Goal: Task Accomplishment & Management: Complete application form

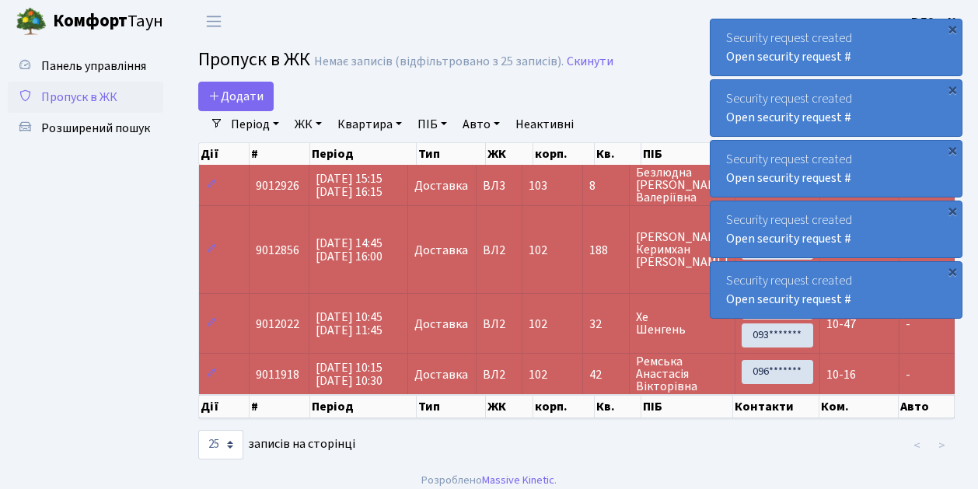
select select "25"
click at [268, 109] on link "Додати" at bounding box center [235, 97] width 75 height 30
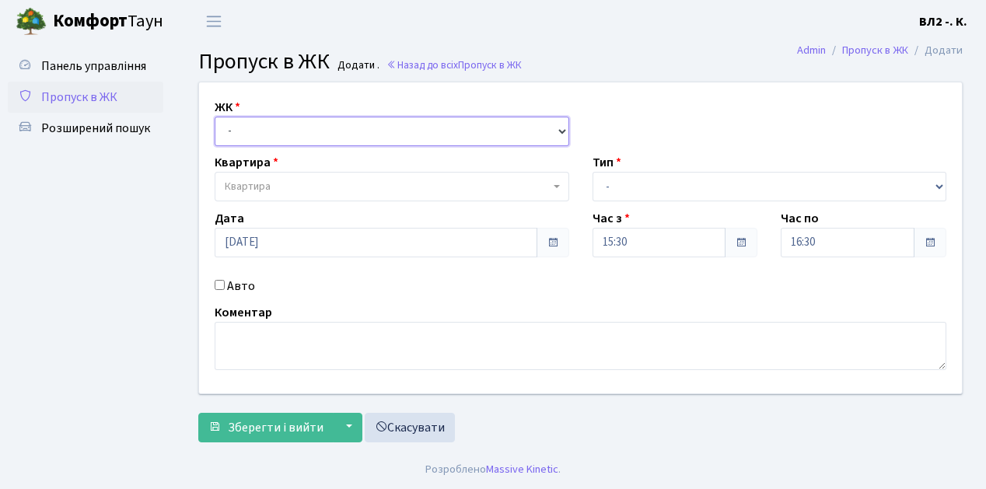
click at [552, 126] on select "- ВЛ1, Ужгородський пров., 4/1 ВЛ2, Голосіївський просп., 76 ВЛ3, пр.Голосіївсь…" at bounding box center [392, 132] width 355 height 30
select select "317"
click at [215, 117] on select "- ВЛ1, Ужгородський пров., 4/1 ВЛ2, Голосіївський просп., 76 ВЛ3, пр.Голосіївсь…" at bounding box center [392, 132] width 355 height 30
select select
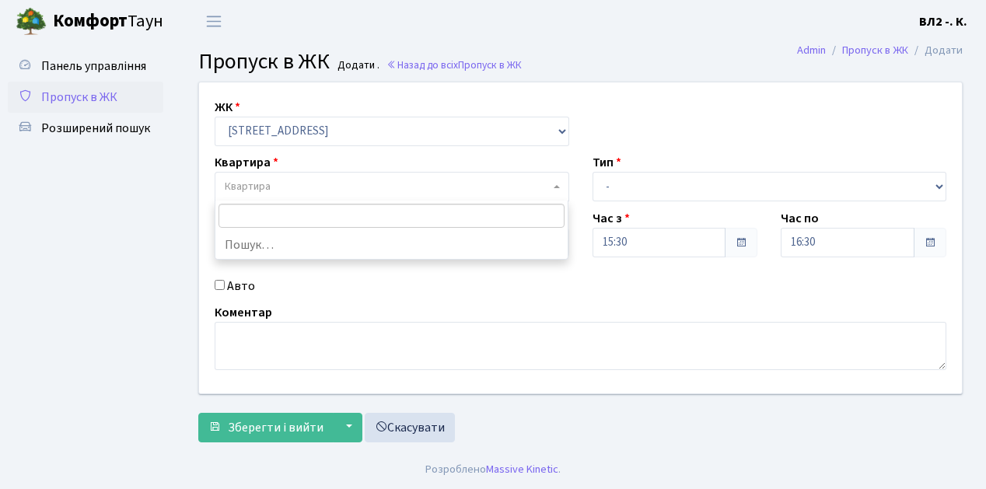
click at [559, 184] on span at bounding box center [558, 187] width 3 height 30
type input "188"
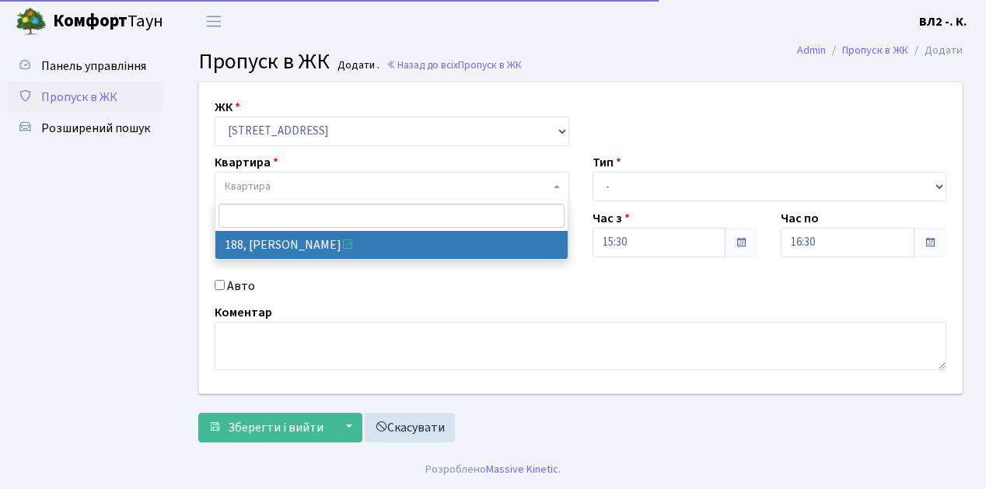
select select "40000"
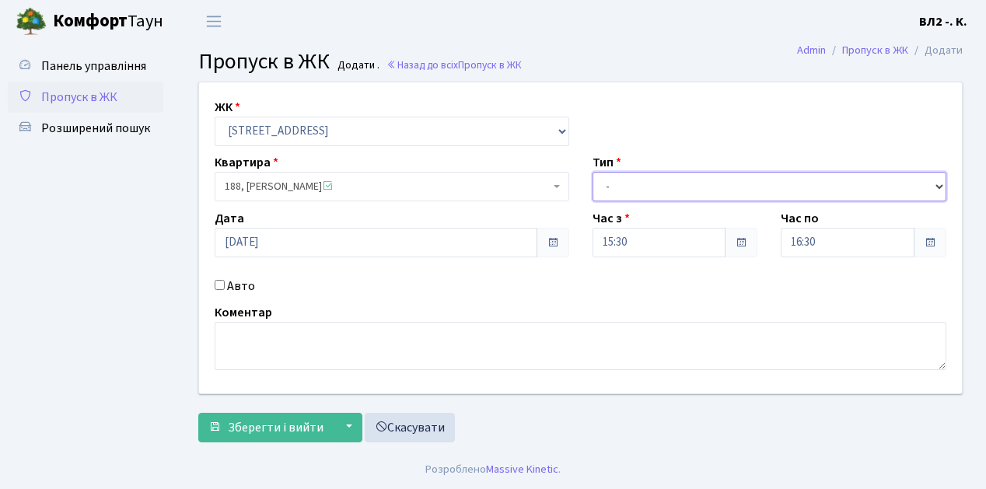
click at [941, 184] on select "- Доставка Таксі Гості Сервіс" at bounding box center [770, 187] width 355 height 30
select select "1"
click at [593, 172] on select "- Доставка Таксі Гості Сервіс" at bounding box center [770, 187] width 355 height 30
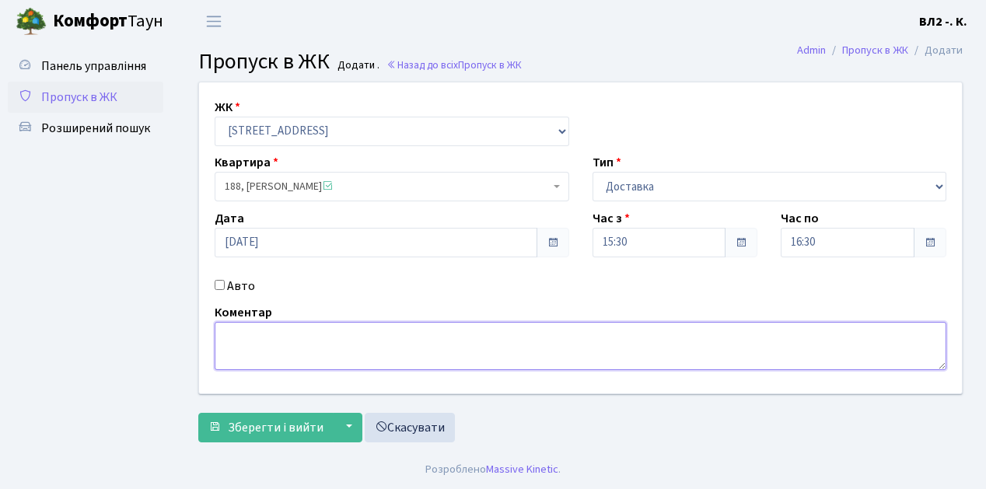
drag, startPoint x: 244, startPoint y: 338, endPoint x: 330, endPoint y: 294, distance: 96.3
click at [249, 334] on textarea at bounding box center [581, 346] width 732 height 48
type textarea "Loko 15-38"
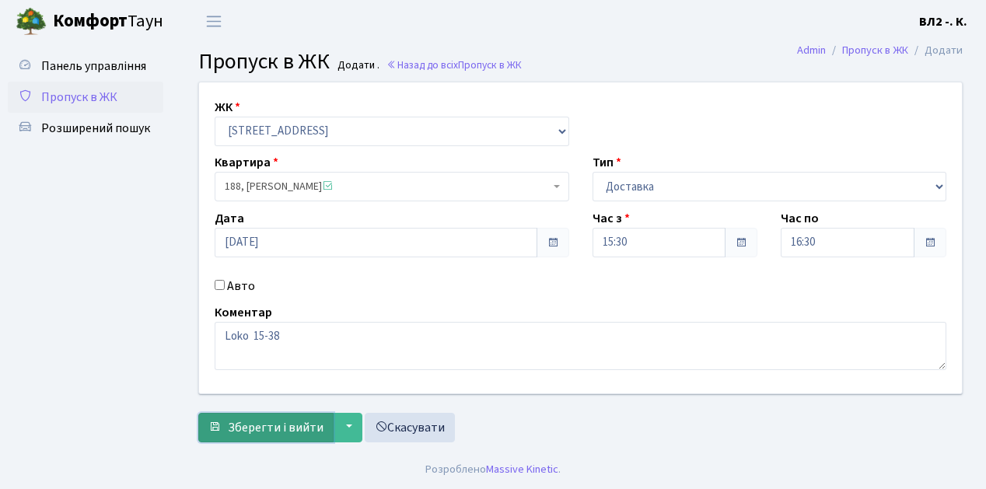
click at [250, 434] on span "Зберегти і вийти" at bounding box center [276, 427] width 96 height 17
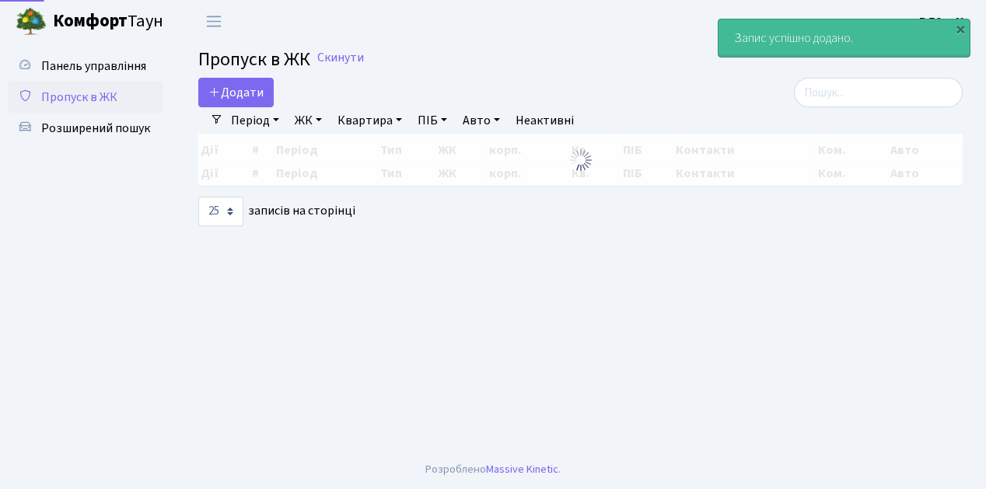
select select "25"
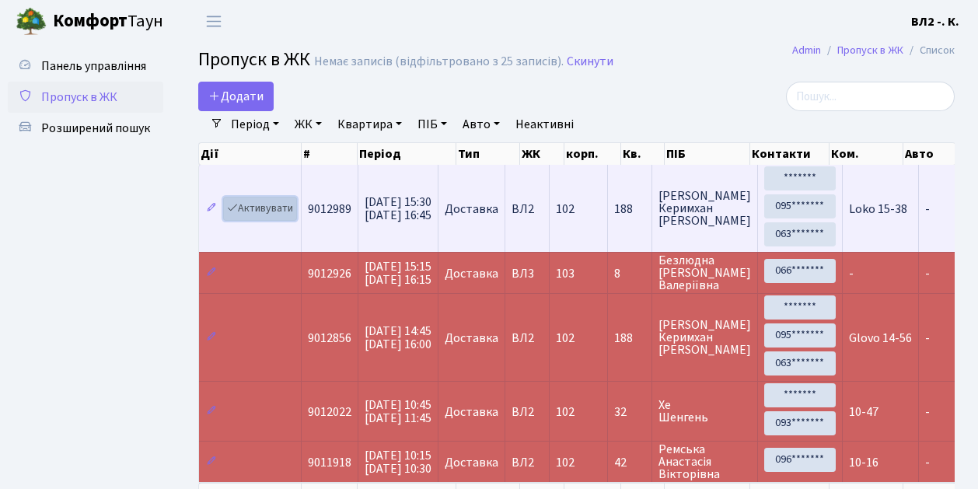
click at [292, 218] on link "Активувати" at bounding box center [260, 209] width 74 height 24
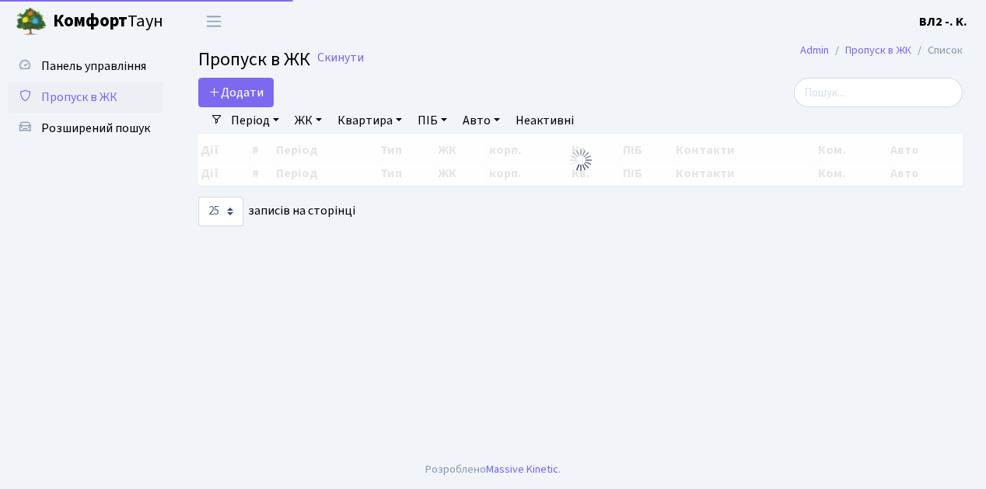
select select "25"
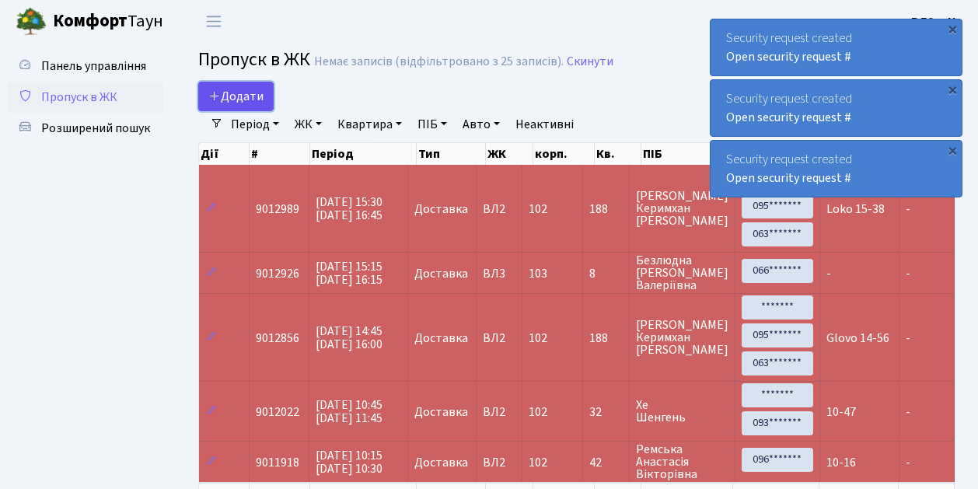
click at [268, 107] on link "Додати" at bounding box center [235, 97] width 75 height 30
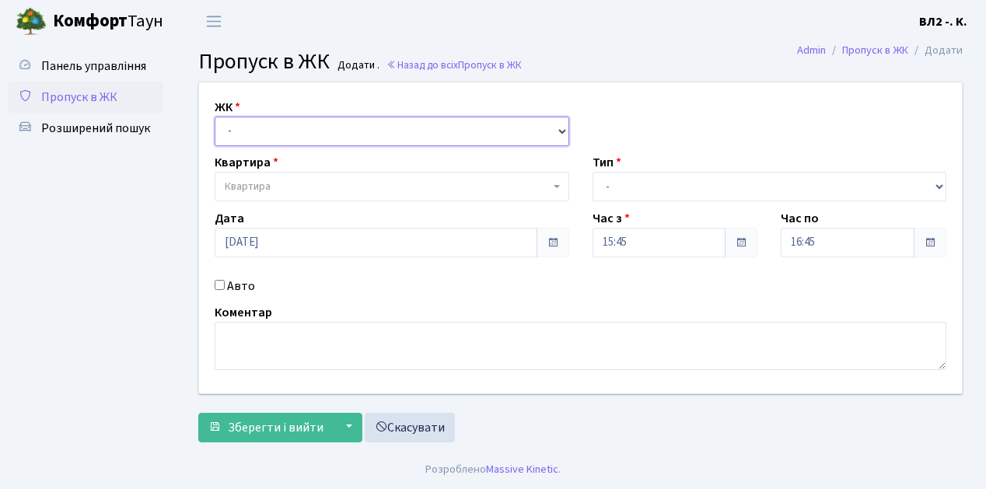
click at [559, 128] on select "- ВЛ1, Ужгородський пров., 4/1 ВЛ2, Голосіївський просп., 76 ВЛ3, пр.Голосіївсь…" at bounding box center [392, 132] width 355 height 30
select select "317"
click at [215, 117] on select "- ВЛ1, Ужгородський пров., 4/1 ВЛ2, Голосіївський просп., 76 ВЛ3, пр.Голосіївсь…" at bounding box center [392, 132] width 355 height 30
select select
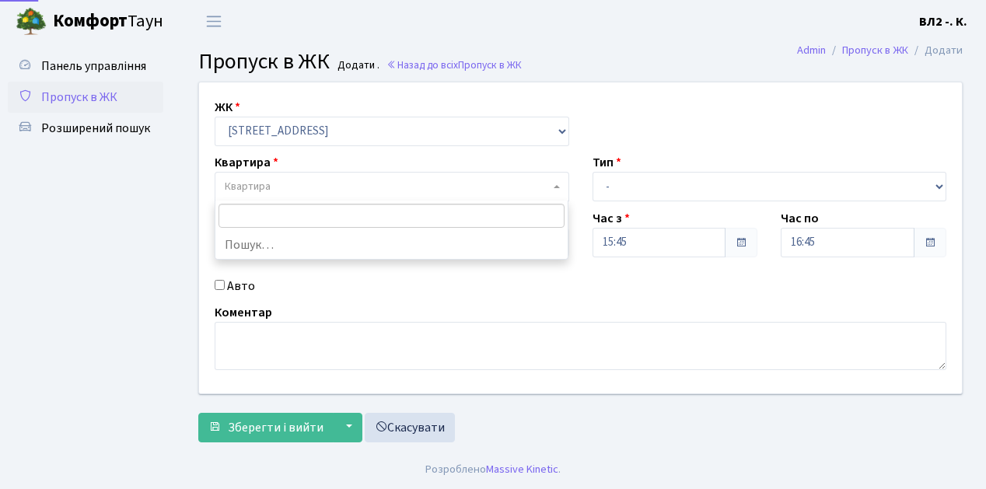
click at [558, 184] on span at bounding box center [558, 187] width 3 height 30
type input "163"
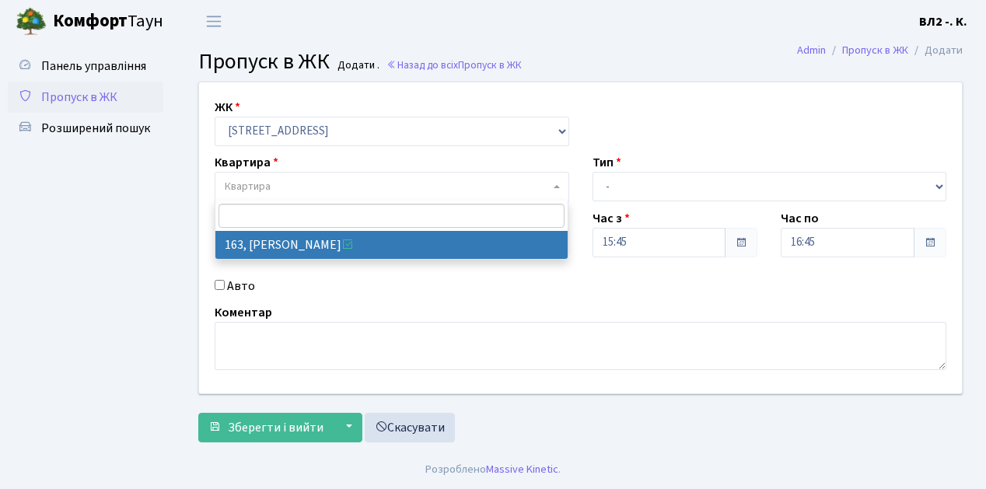
select select "38425"
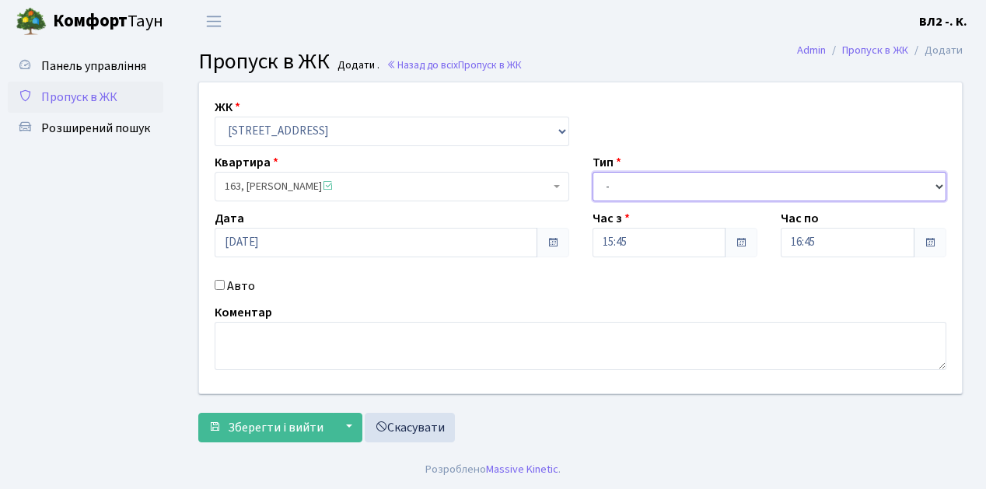
click at [938, 184] on select "- Доставка Таксі Гості Сервіс" at bounding box center [770, 187] width 355 height 30
select select "1"
click at [593, 172] on select "- Доставка Таксі Гості Сервіс" at bounding box center [770, 187] width 355 height 30
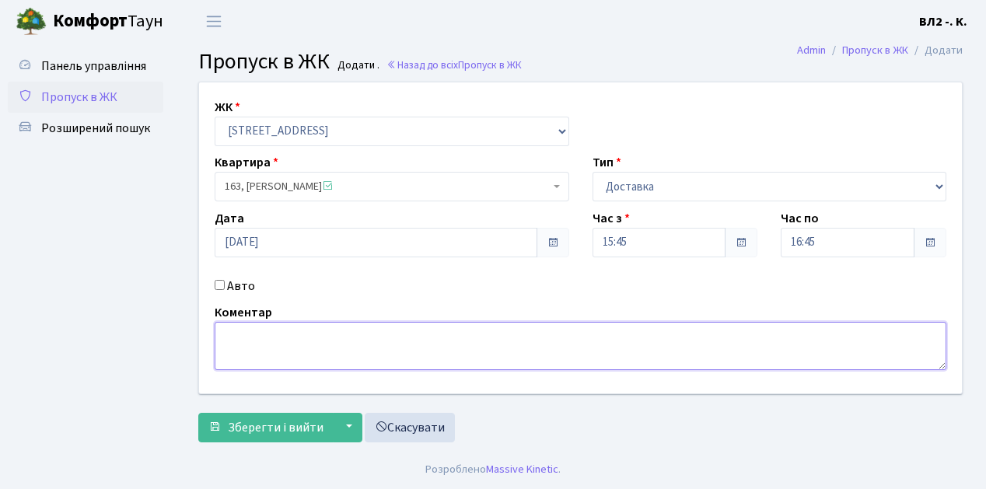
click at [242, 341] on textarea at bounding box center [581, 346] width 732 height 48
type textarea "15-47"
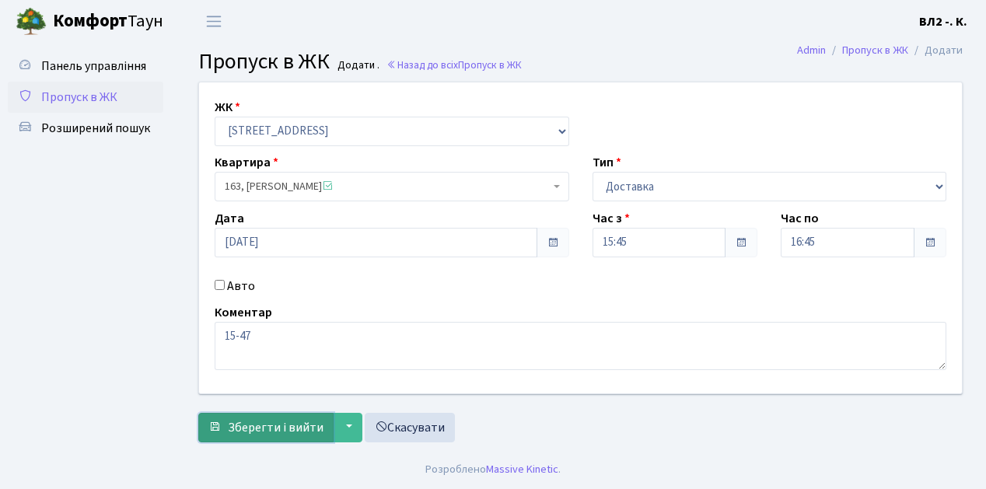
click at [254, 434] on span "Зберегти і вийти" at bounding box center [276, 427] width 96 height 17
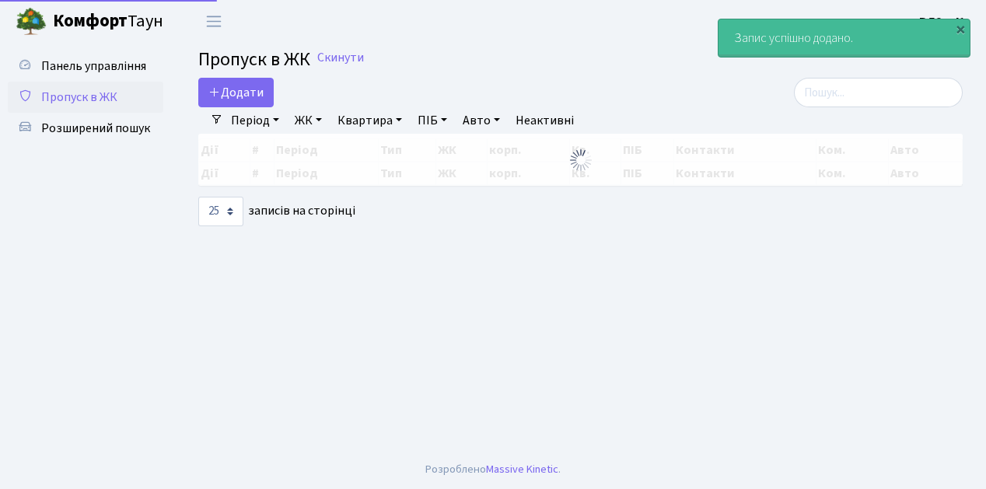
select select "25"
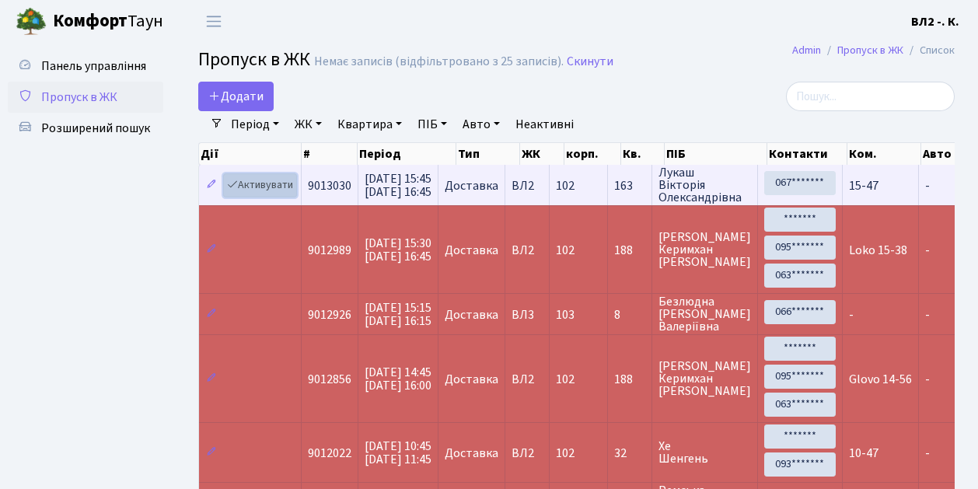
click at [292, 192] on link "Активувати" at bounding box center [260, 185] width 74 height 24
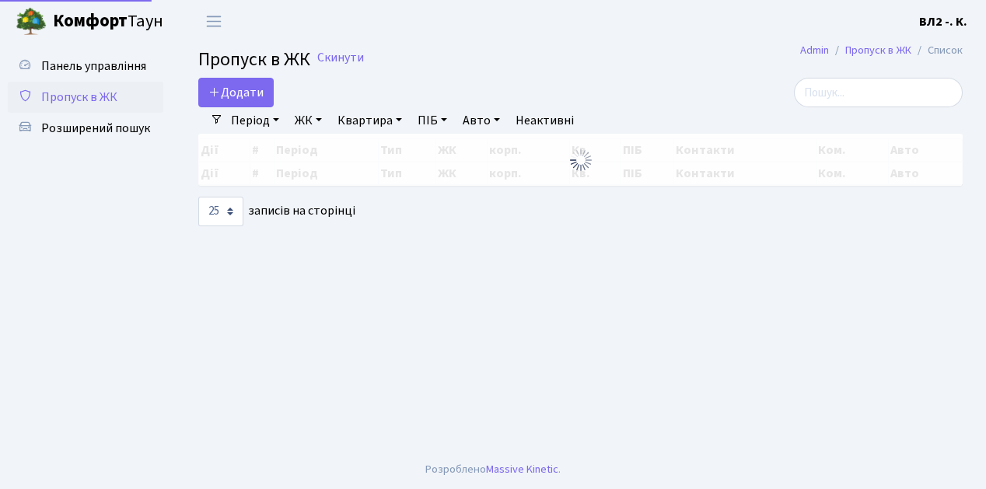
select select "25"
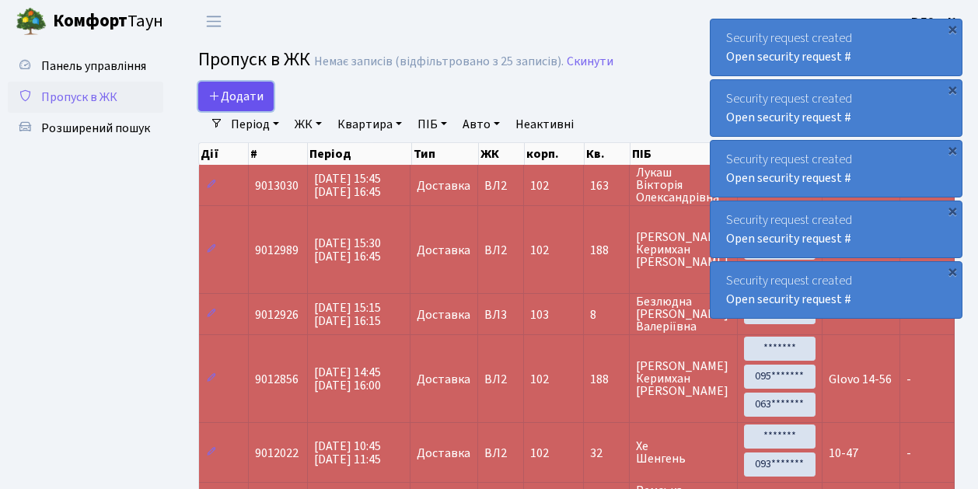
click at [265, 106] on link "Додати" at bounding box center [235, 97] width 75 height 30
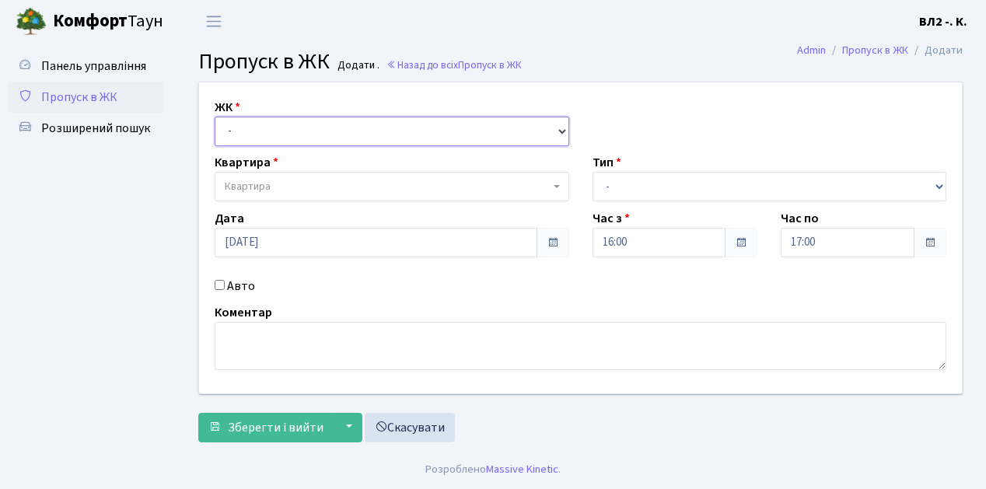
click at [561, 129] on select "- [STREET_ADDRESS][PERSON_NAME]" at bounding box center [392, 132] width 355 height 30
select select "317"
click at [215, 117] on select "- [STREET_ADDRESS][PERSON_NAME]" at bounding box center [392, 132] width 355 height 30
select select
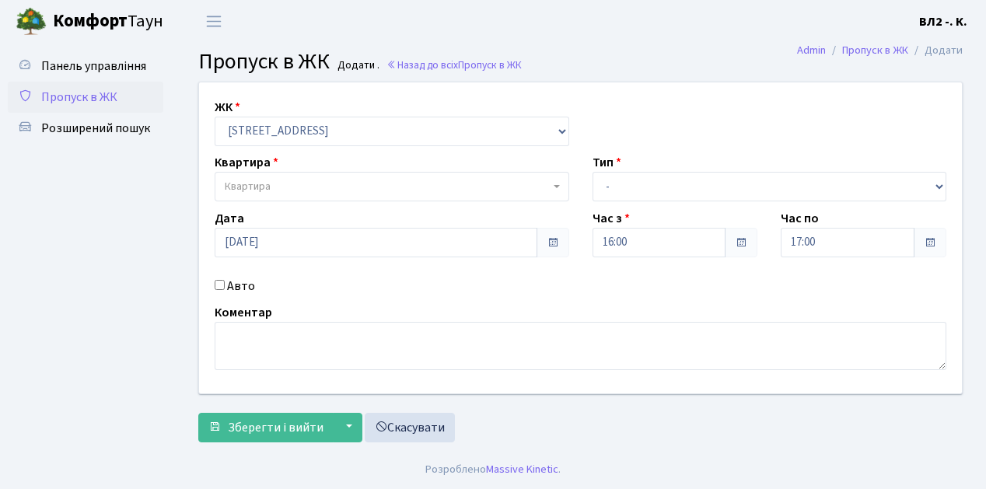
click at [558, 185] on b at bounding box center [557, 186] width 6 height 3
type input "5"
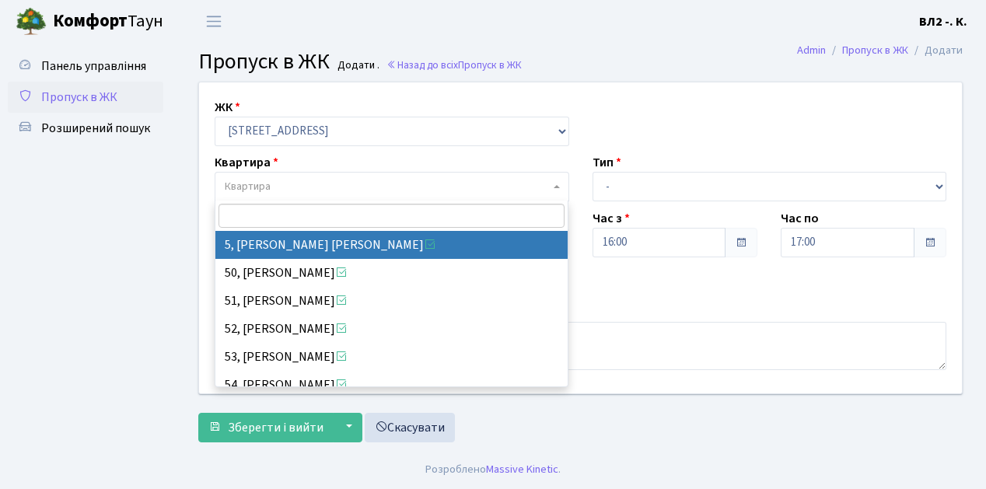
select select "37954"
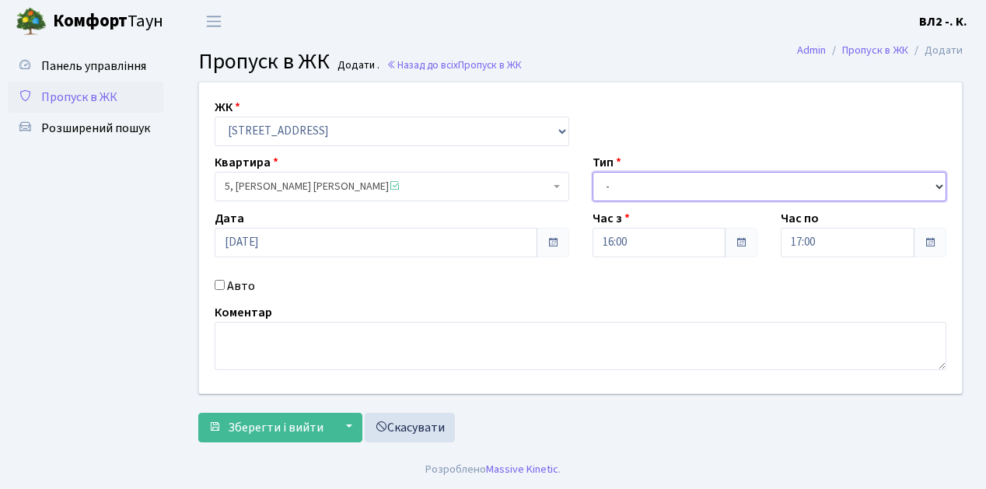
click at [939, 187] on select "- Доставка Таксі Гості Сервіс" at bounding box center [770, 187] width 355 height 30
select select "1"
click at [593, 172] on select "- Доставка Таксі Гості Сервіс" at bounding box center [770, 187] width 355 height 30
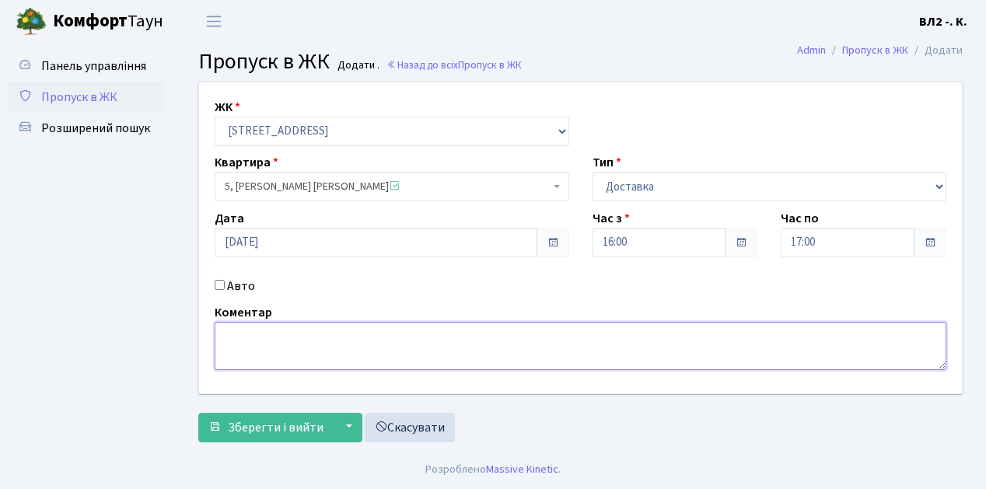
click at [229, 327] on textarea at bounding box center [581, 346] width 732 height 48
type textarea "15-58"
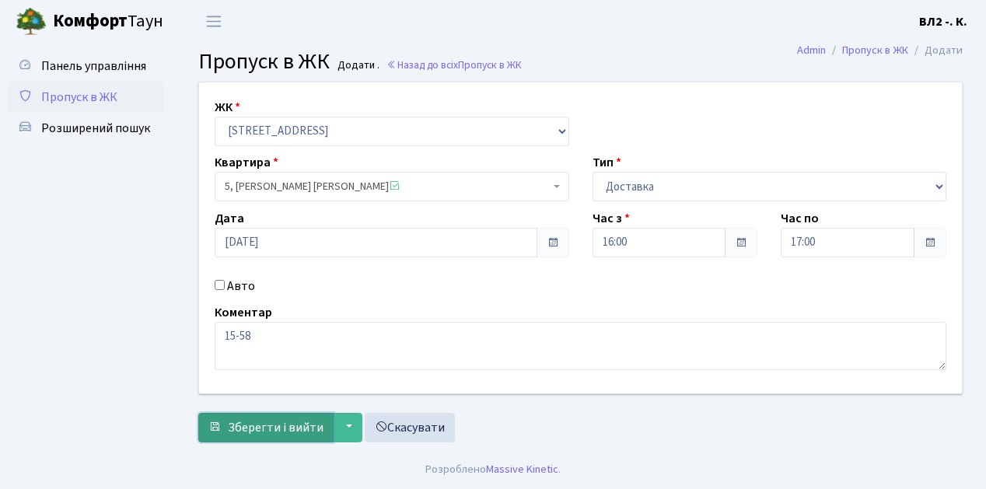
click at [240, 434] on button "Зберегти і вийти" at bounding box center [265, 428] width 135 height 30
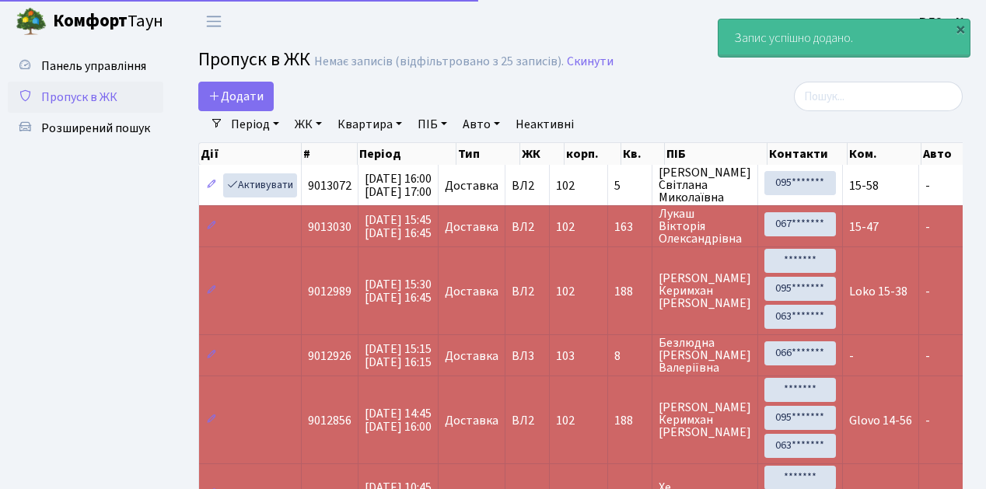
select select "25"
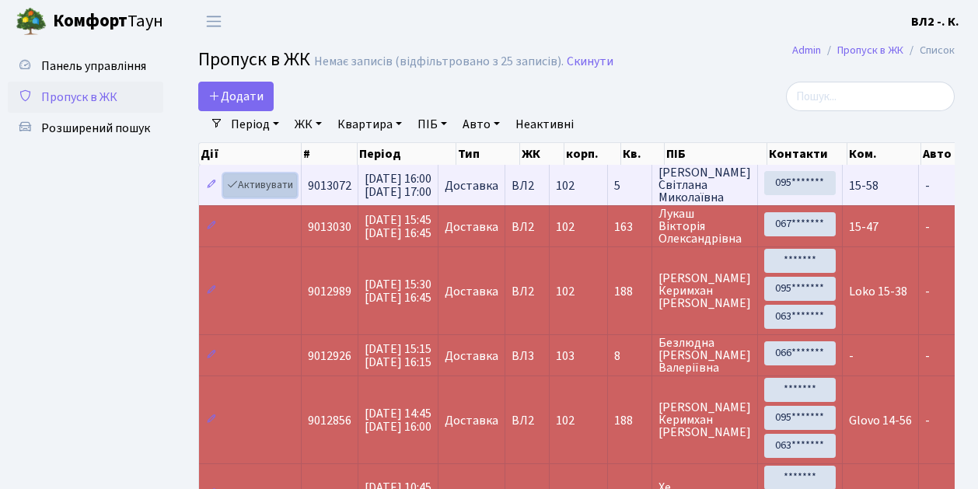
click at [292, 196] on link "Активувати" at bounding box center [260, 185] width 74 height 24
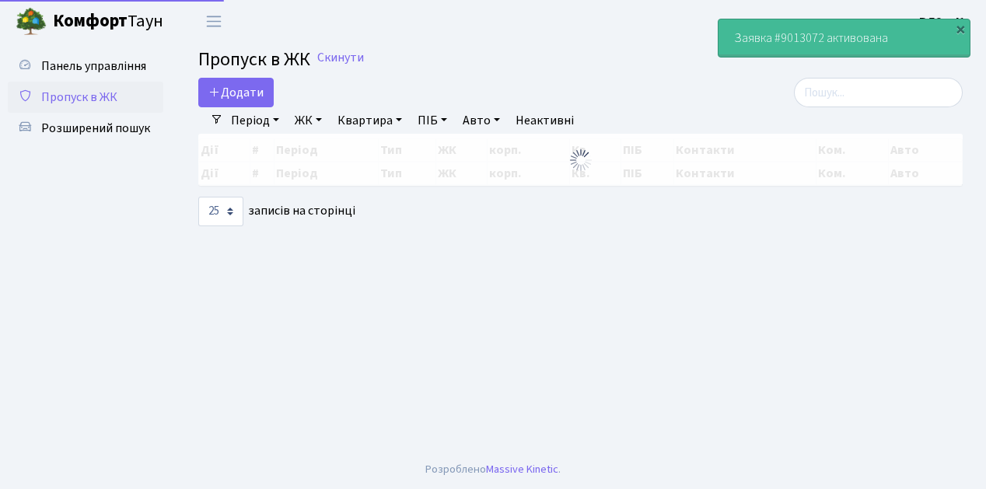
select select "25"
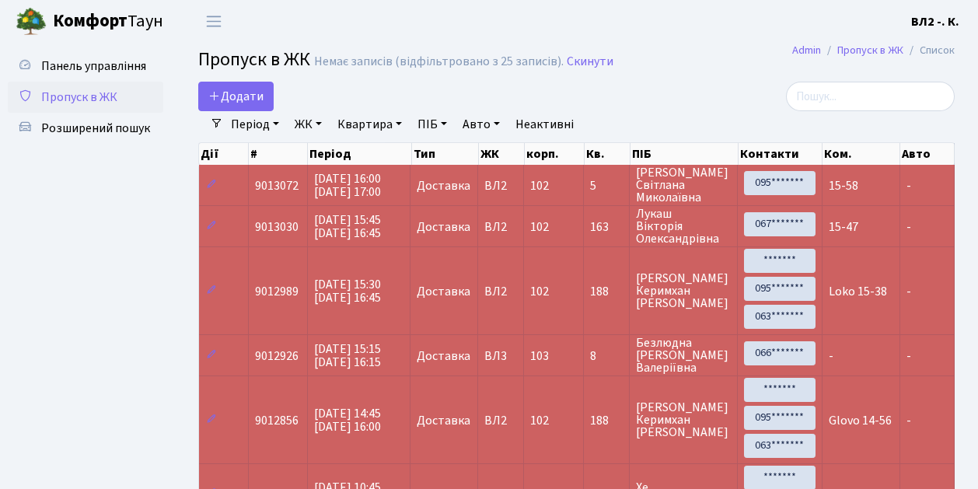
click at [879, 198] on td "15-58" at bounding box center [862, 185] width 78 height 40
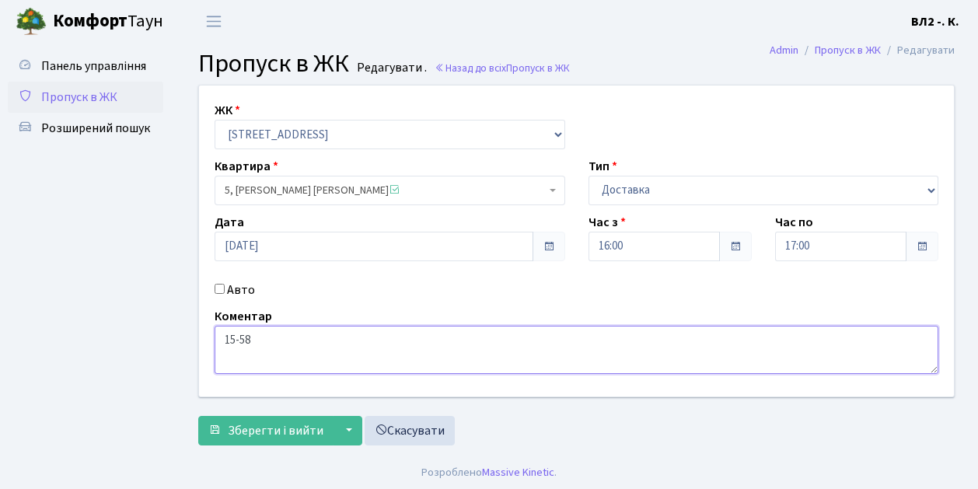
click at [224, 337] on textarea "15-58" at bounding box center [577, 350] width 724 height 48
drag, startPoint x: 915, startPoint y: 484, endPoint x: 352, endPoint y: 359, distance: 576.8
click at [352, 359] on textarea "15-58" at bounding box center [577, 350] width 724 height 48
click at [253, 341] on textarea "15-58" at bounding box center [577, 350] width 724 height 48
type textarea "Glovo 15-58"
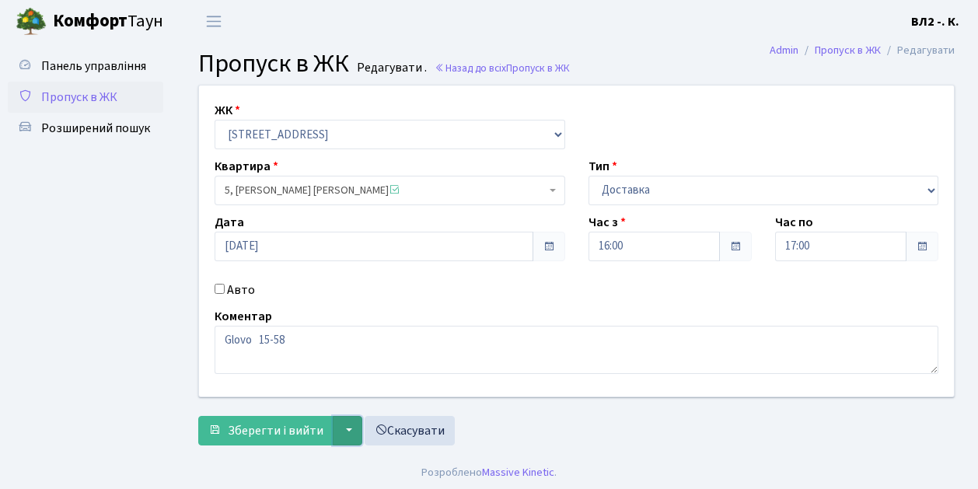
click at [338, 440] on button "▼" at bounding box center [348, 431] width 30 height 30
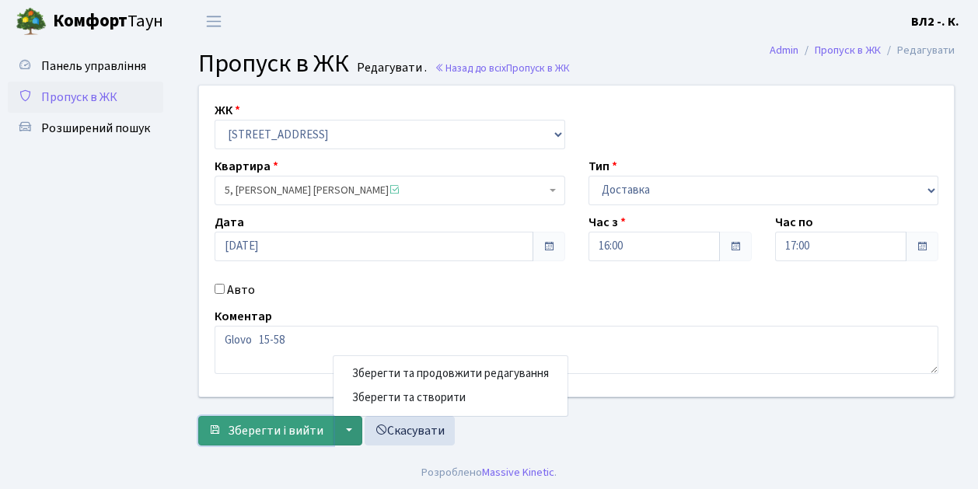
click at [324, 440] on button "Зберегти і вийти" at bounding box center [265, 431] width 135 height 30
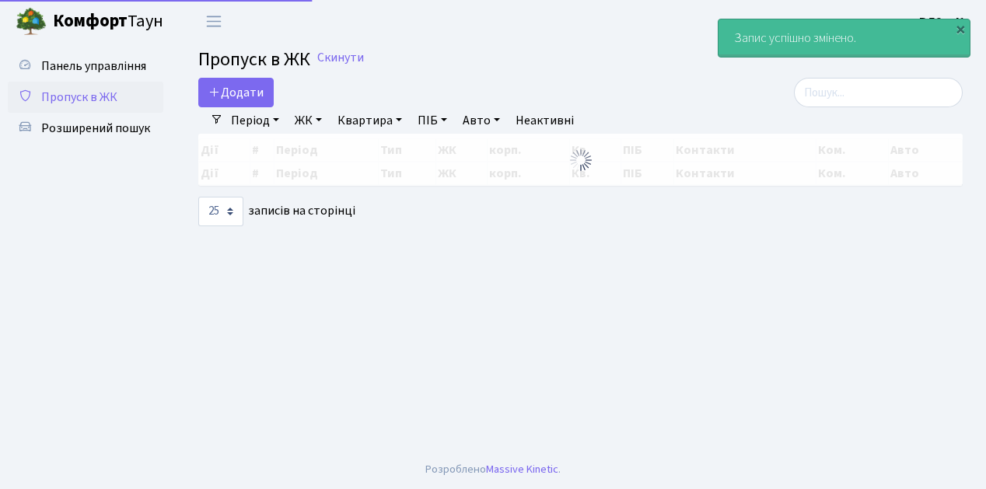
select select "25"
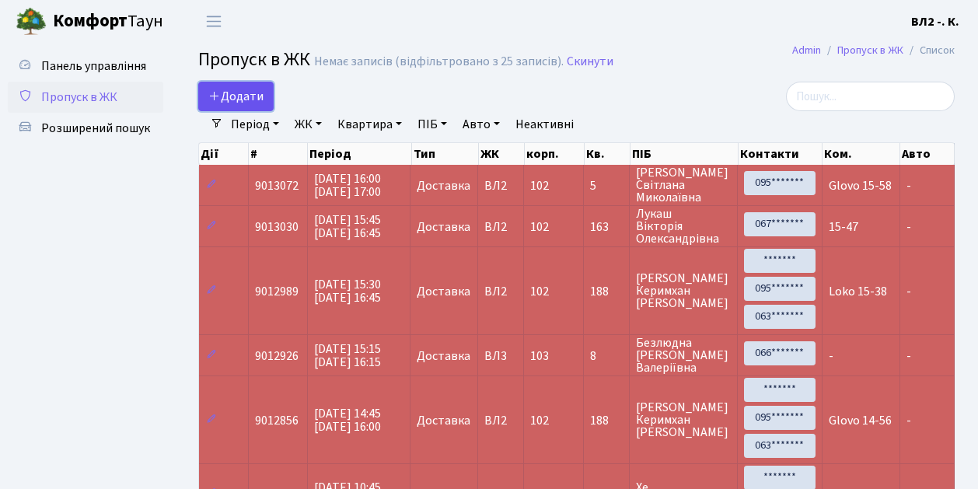
click at [263, 107] on link "Додати" at bounding box center [235, 97] width 75 height 30
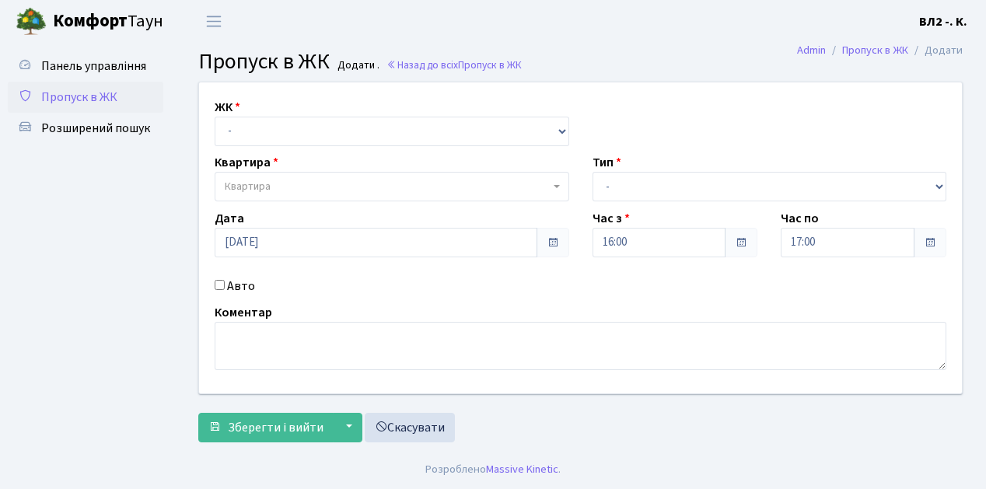
click at [79, 320] on ul "Панель управління Пропуск в ЖК Розширений пошук" at bounding box center [86, 247] width 156 height 392
click at [434, 433] on link "Скасувати" at bounding box center [410, 428] width 90 height 30
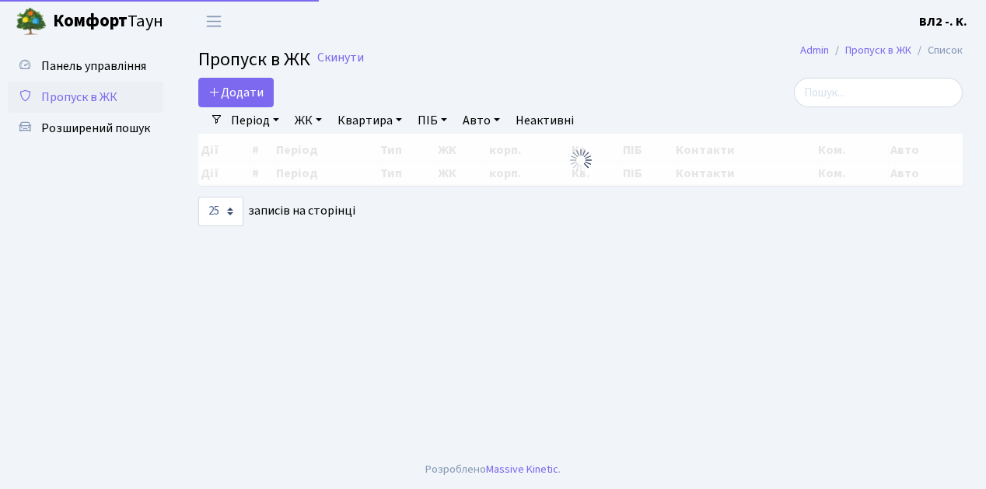
select select "25"
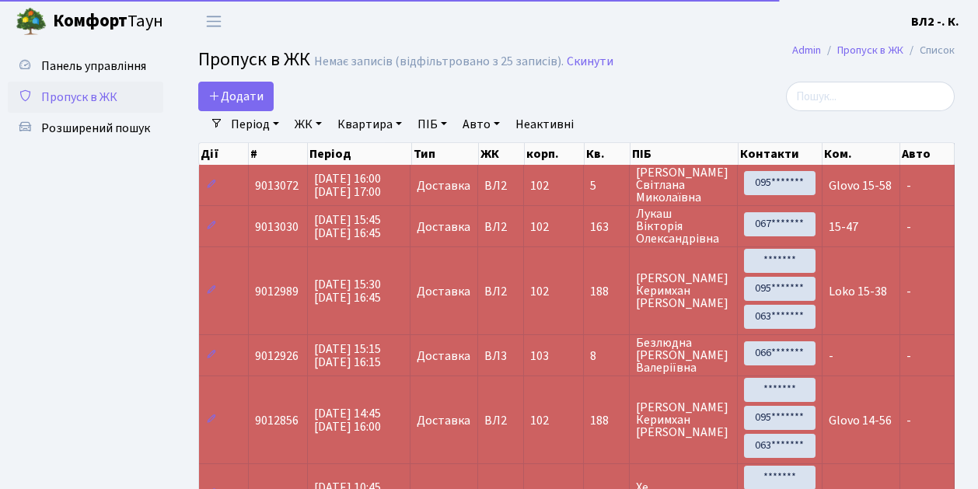
click at [96, 245] on ul "Панель управління Пропуск в ЖК Розширений пошук" at bounding box center [86, 337] width 156 height 573
